Goal: Task Accomplishment & Management: Manage account settings

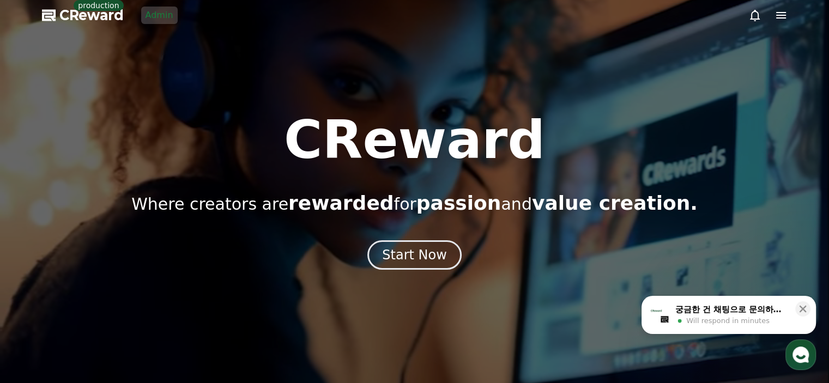
click at [166, 19] on link "Admin" at bounding box center [159, 15] width 37 height 17
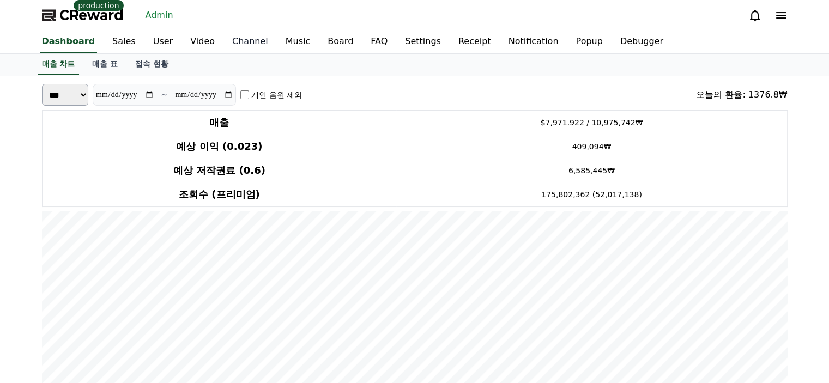
click at [240, 41] on link "Channel" at bounding box center [249, 42] width 53 height 23
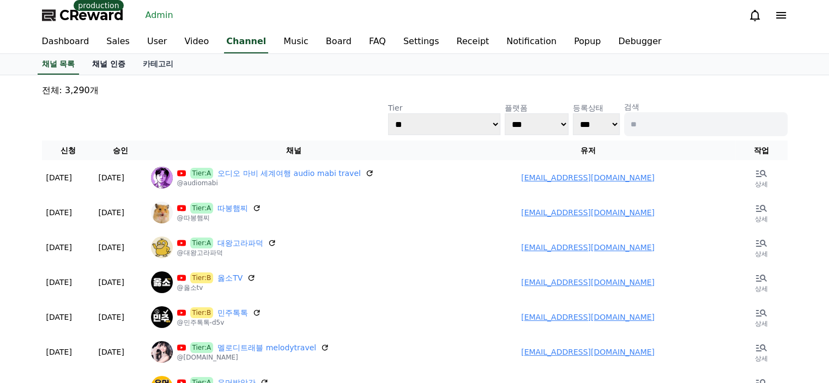
click at [120, 73] on link "채널 인증" at bounding box center [108, 64] width 51 height 21
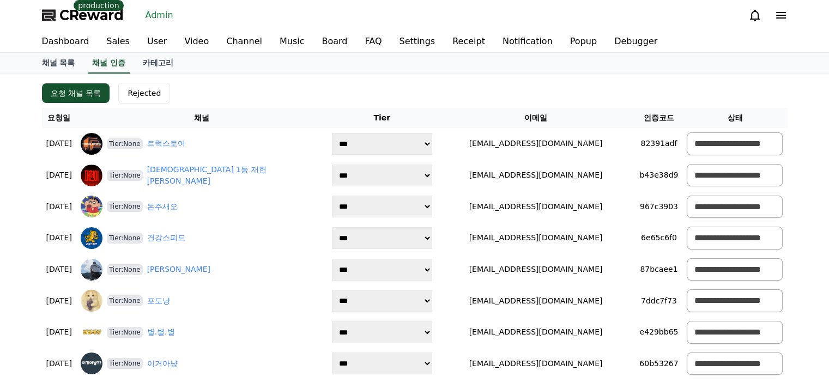
click at [60, 60] on link "채널 목록" at bounding box center [58, 63] width 51 height 21
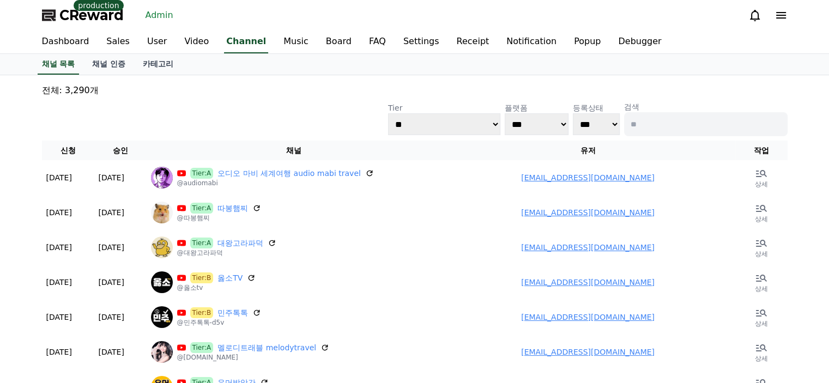
click at [290, 115] on div "**********" at bounding box center [414, 118] width 745 height 35
click at [111, 69] on link "채널 인증" at bounding box center [108, 64] width 51 height 21
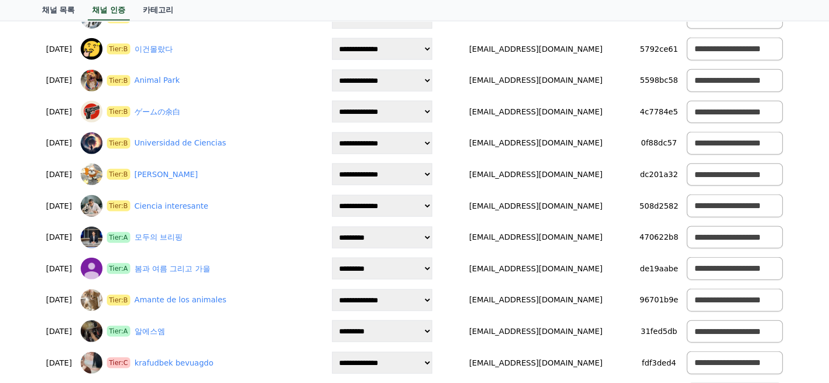
scroll to position [2467, 0]
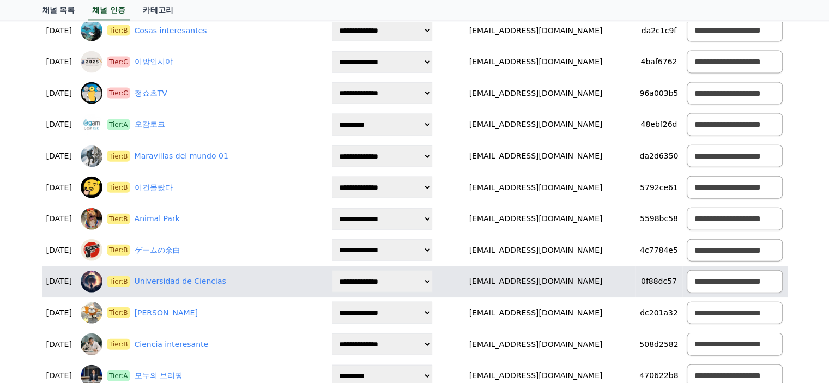
click at [566, 278] on td "[EMAIL_ADDRESS][DOMAIN_NAME]" at bounding box center [535, 282] width 199 height 32
copy tr "[EMAIL_ADDRESS][DOMAIN_NAME]"
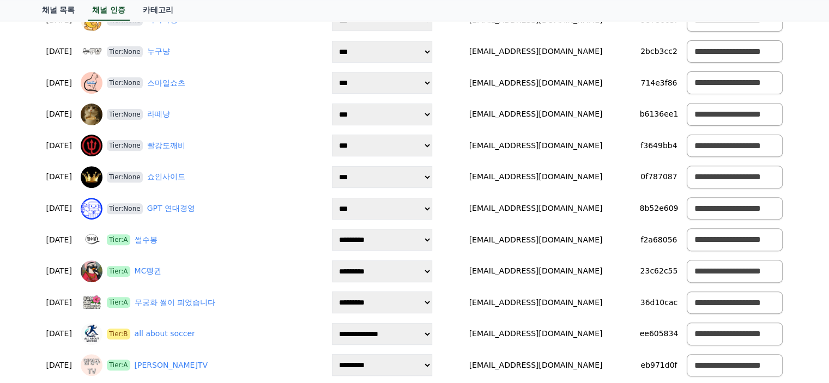
scroll to position [0, 0]
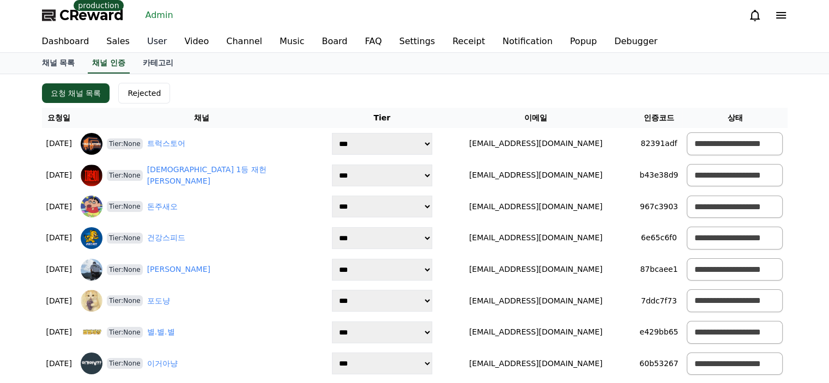
click at [142, 45] on link "User" at bounding box center [156, 42] width 37 height 22
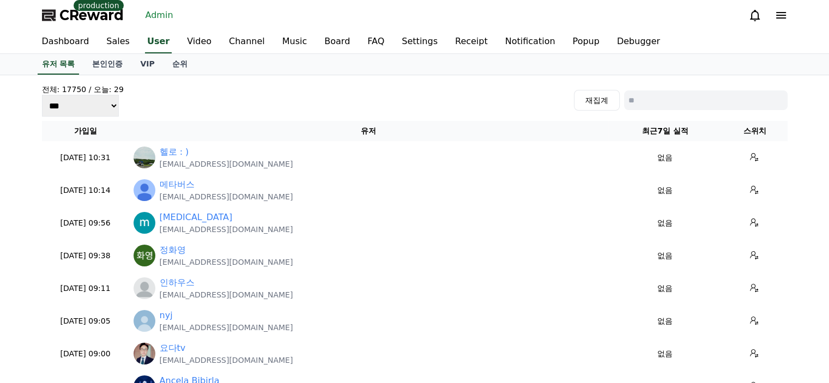
click at [667, 104] on input at bounding box center [705, 100] width 163 height 20
paste input "**********"
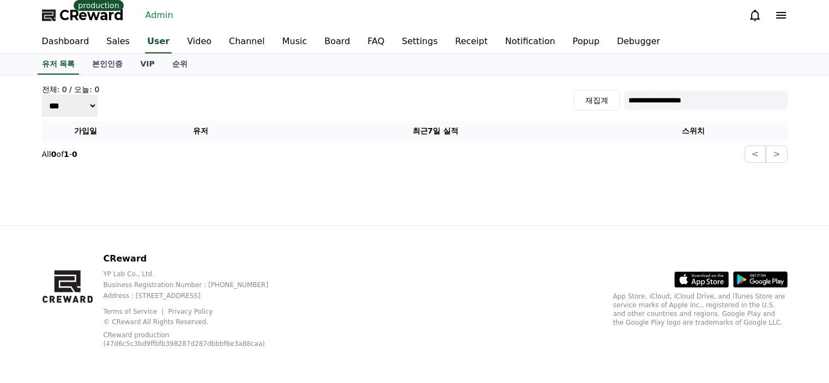
type input "**********"
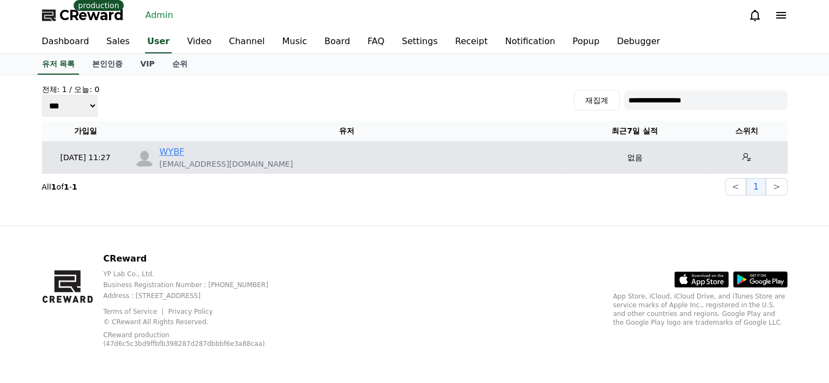
click at [161, 145] on link "WYBF" at bounding box center [172, 151] width 25 height 13
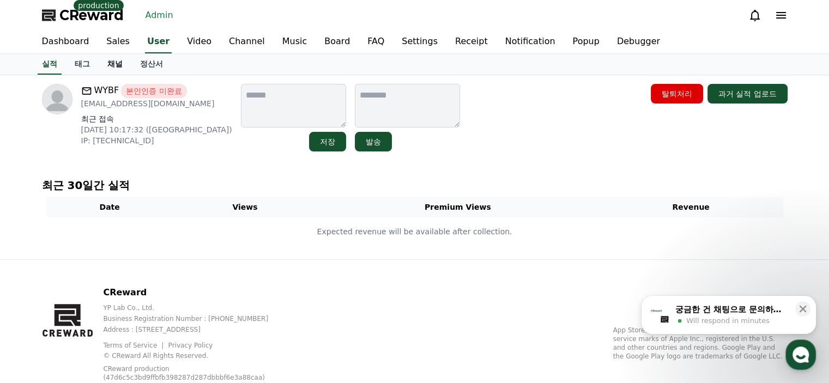
click at [113, 67] on link "채널" at bounding box center [115, 64] width 33 height 21
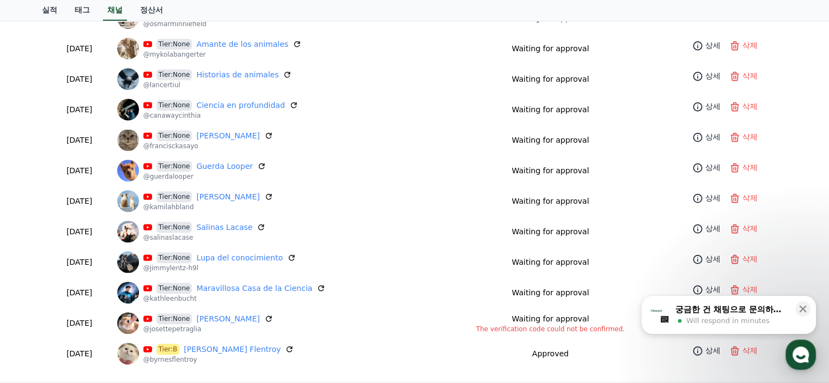
scroll to position [646, 0]
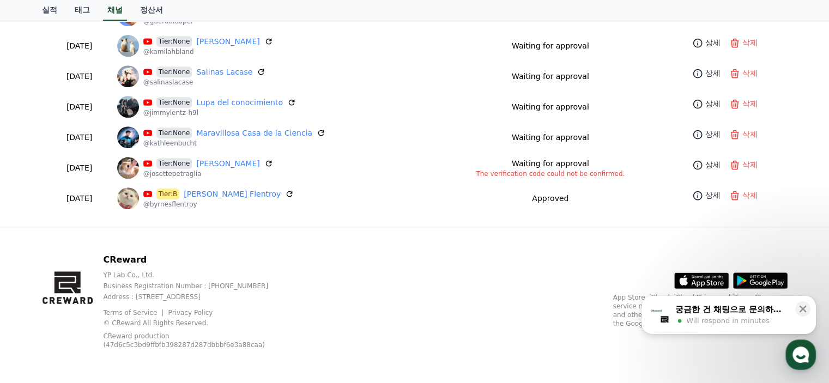
click at [345, 247] on div "CReward YP Lab Co., Ltd. Business Registration Number : [PHONE_NUMBER] Address …" at bounding box center [414, 305] width 763 height 157
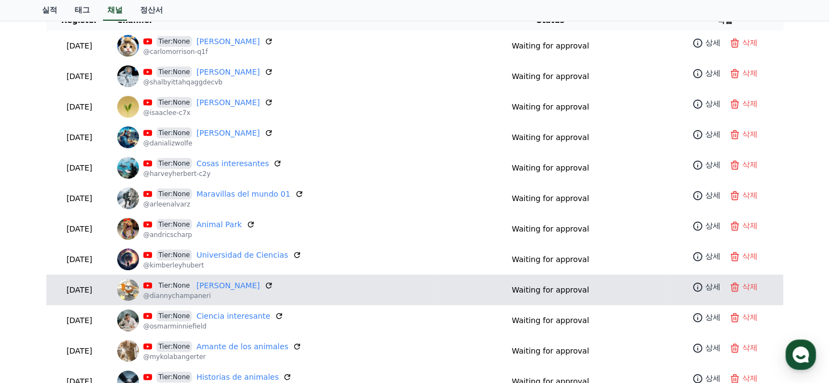
scroll to position [101, 0]
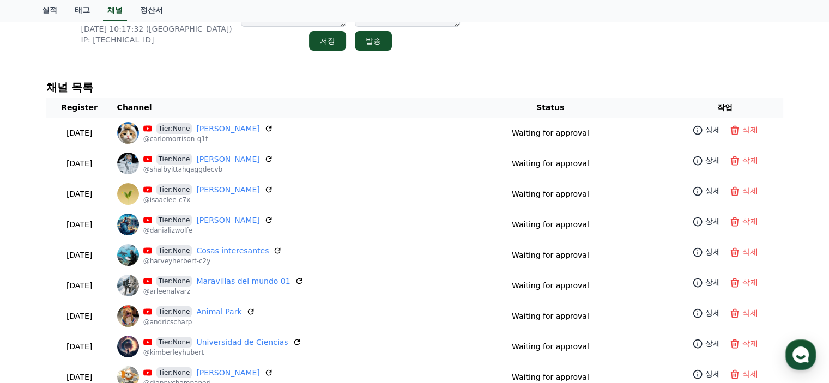
click at [368, 60] on div "WYBF 본인인증 미완료 [EMAIL_ADDRESS][DOMAIN_NAME] 최근 접속 [DATE] 10:17:32 ([GEOGRAPHIC_D…" at bounding box center [414, 372] width 763 height 797
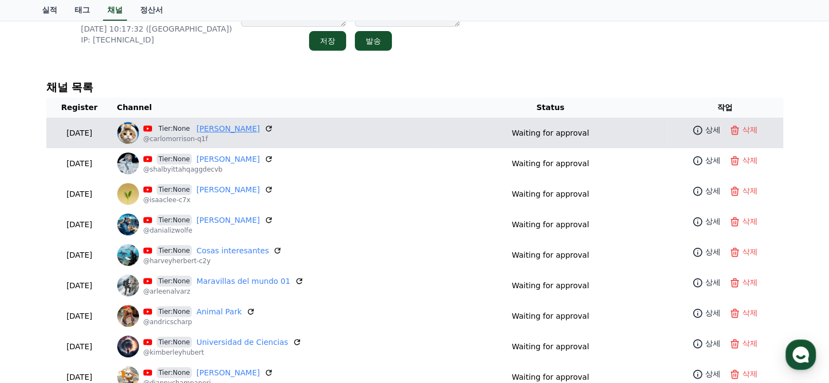
click at [215, 129] on link "[PERSON_NAME]" at bounding box center [227, 128] width 63 height 11
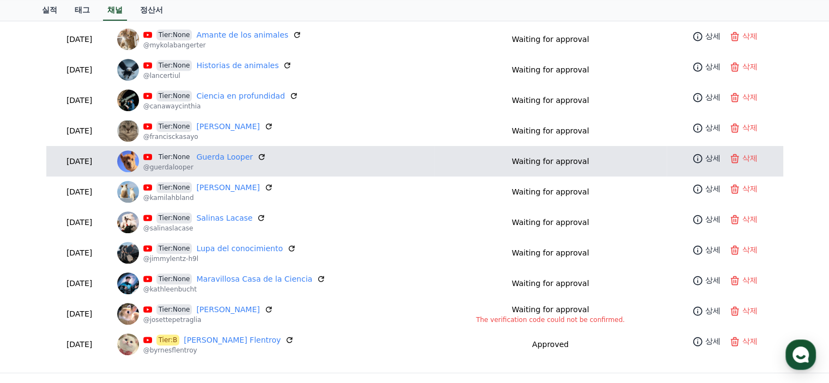
scroll to position [599, 0]
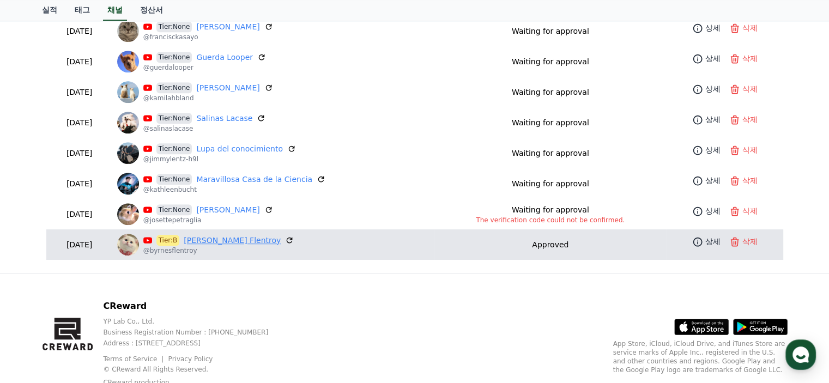
click at [233, 238] on link "[PERSON_NAME] Flentroy" at bounding box center [232, 240] width 97 height 11
